Goal: Information Seeking & Learning: Learn about a topic

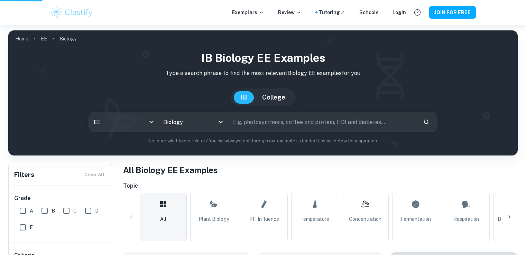
scroll to position [242, 0]
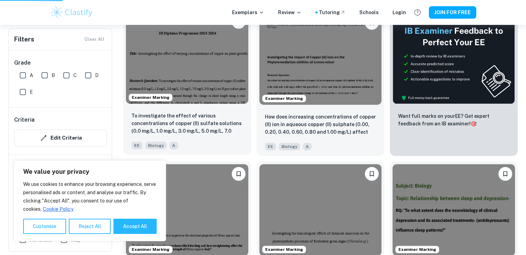
click at [218, 56] on img at bounding box center [187, 58] width 122 height 92
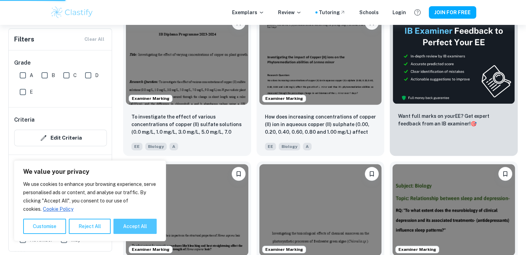
click at [131, 223] on button "Accept All" at bounding box center [134, 226] width 43 height 15
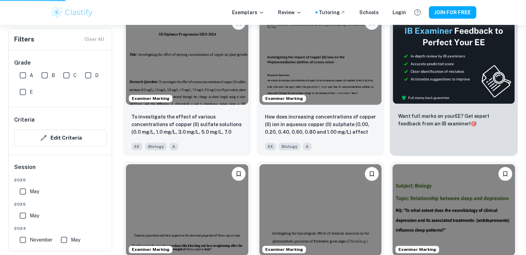
checkbox input "true"
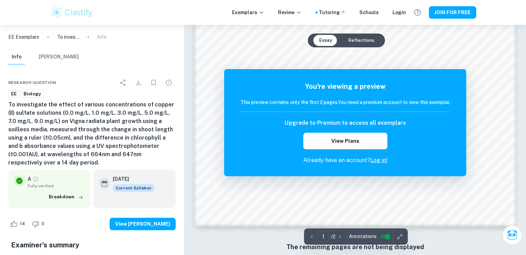
scroll to position [729, 0]
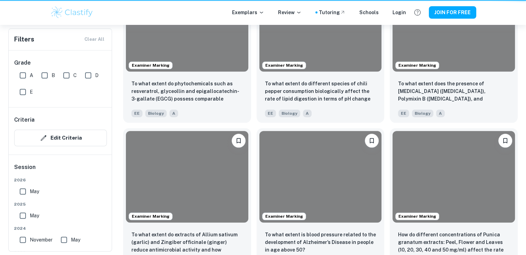
scroll to position [242, 0]
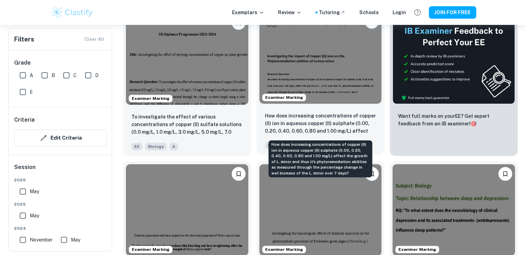
click at [325, 120] on p "How does increasing concentrations of copper (II) ion in aqueous copper (II) su…" at bounding box center [320, 124] width 111 height 24
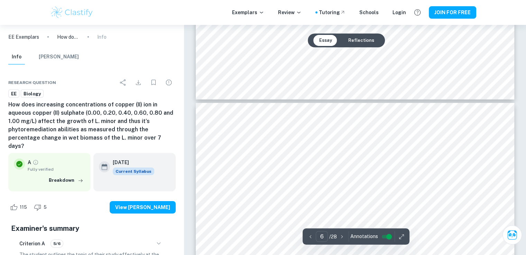
scroll to position [2145, 0]
type input "10"
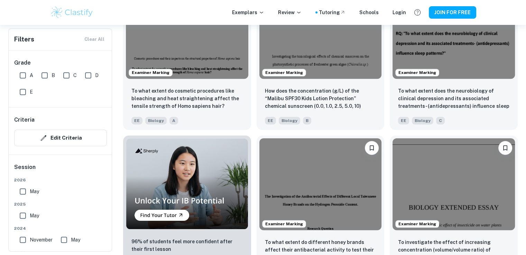
scroll to position [484, 0]
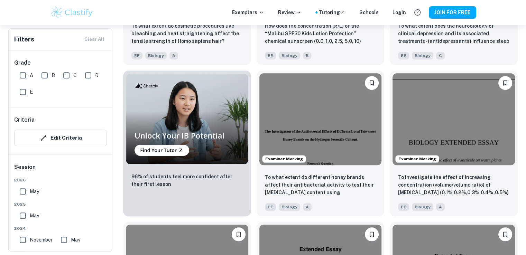
click at [206, 24] on div "Exemplars Review Tutoring Schools Login JOIN FOR FREE" at bounding box center [263, 12] width 526 height 25
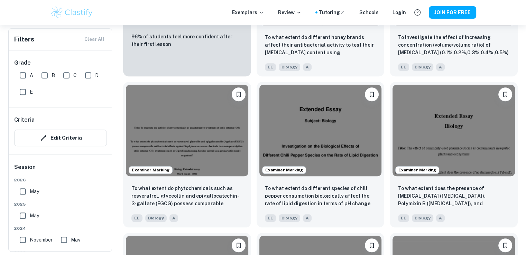
scroll to position [761, 0]
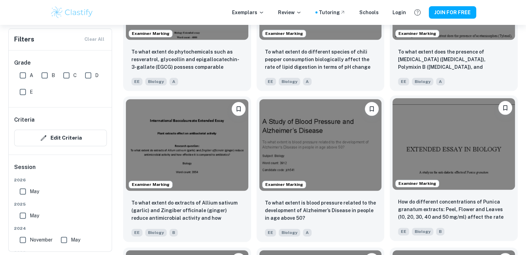
click at [431, 143] on img at bounding box center [454, 144] width 122 height 92
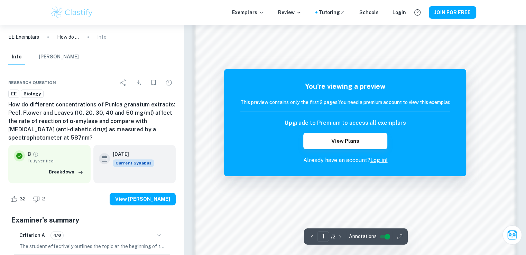
scroll to position [729, 0]
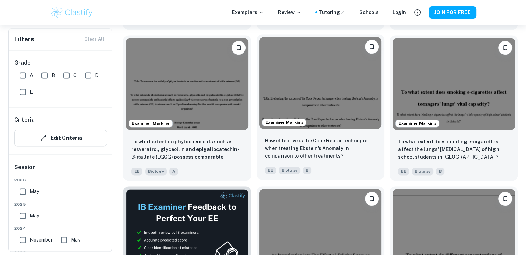
scroll to position [1003, 0]
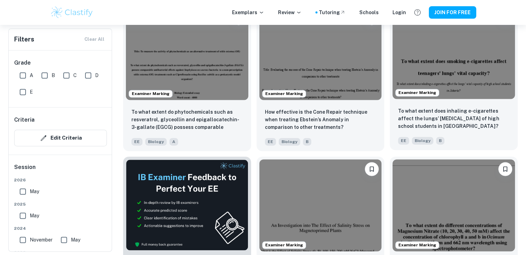
click at [480, 58] on img at bounding box center [454, 53] width 122 height 92
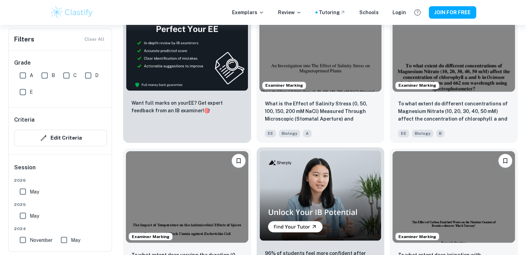
scroll to position [1280, 0]
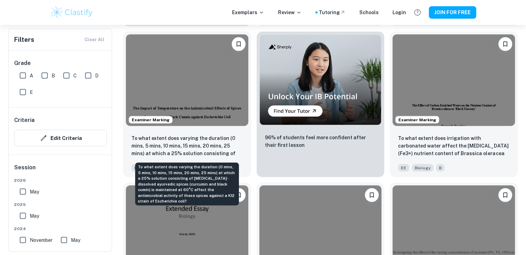
drag, startPoint x: 199, startPoint y: 155, endPoint x: 201, endPoint y: 176, distance: 20.9
click at [201, 176] on div "To what extent does varying the duration (0 mins, 5 mins, 10 mins, 15 mins, 20 …" at bounding box center [187, 184] width 104 height 43
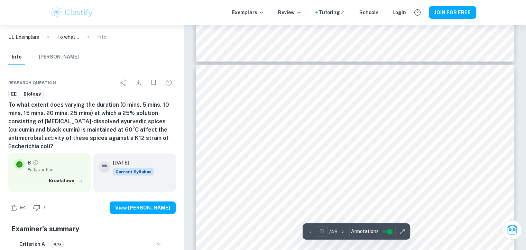
scroll to position [4657, 0]
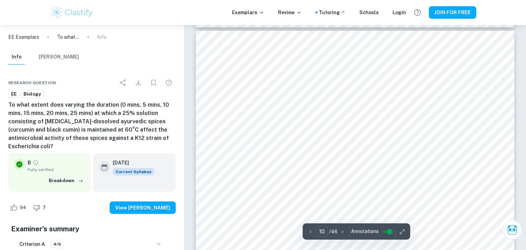
type input "9"
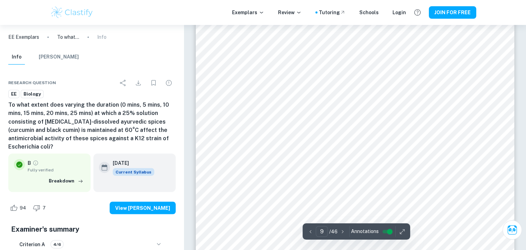
scroll to position [3792, 0]
